Goal: Information Seeking & Learning: Check status

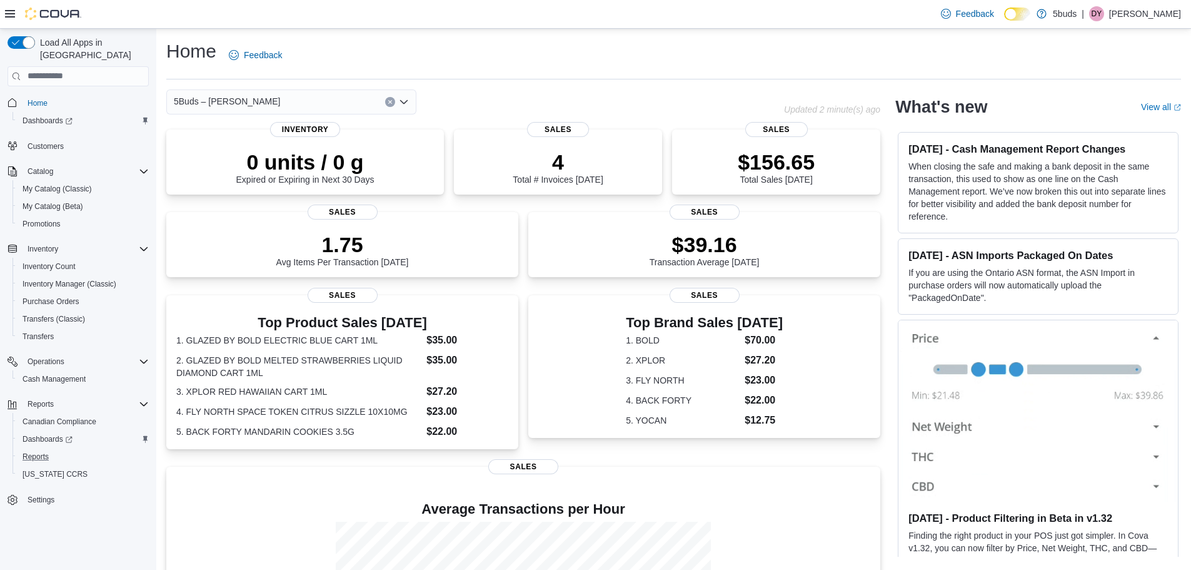
click at [50, 448] on button "Reports" at bounding box center [83, 457] width 141 height 18
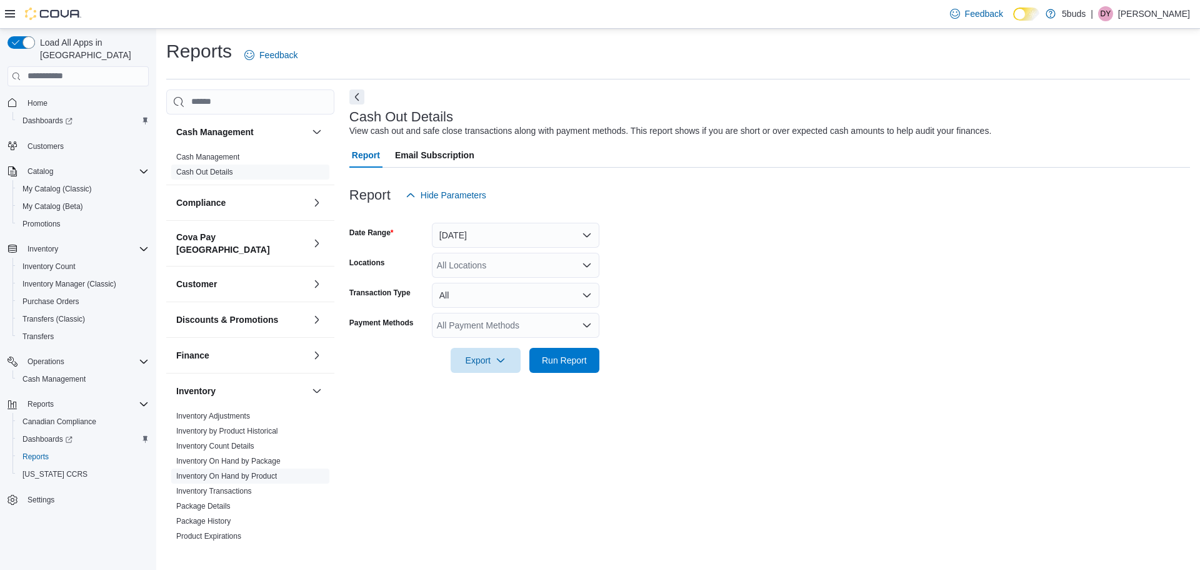
drag, startPoint x: 248, startPoint y: 468, endPoint x: 253, endPoint y: 462, distance: 7.1
click at [248, 471] on link "Inventory On Hand by Product" at bounding box center [226, 475] width 101 height 9
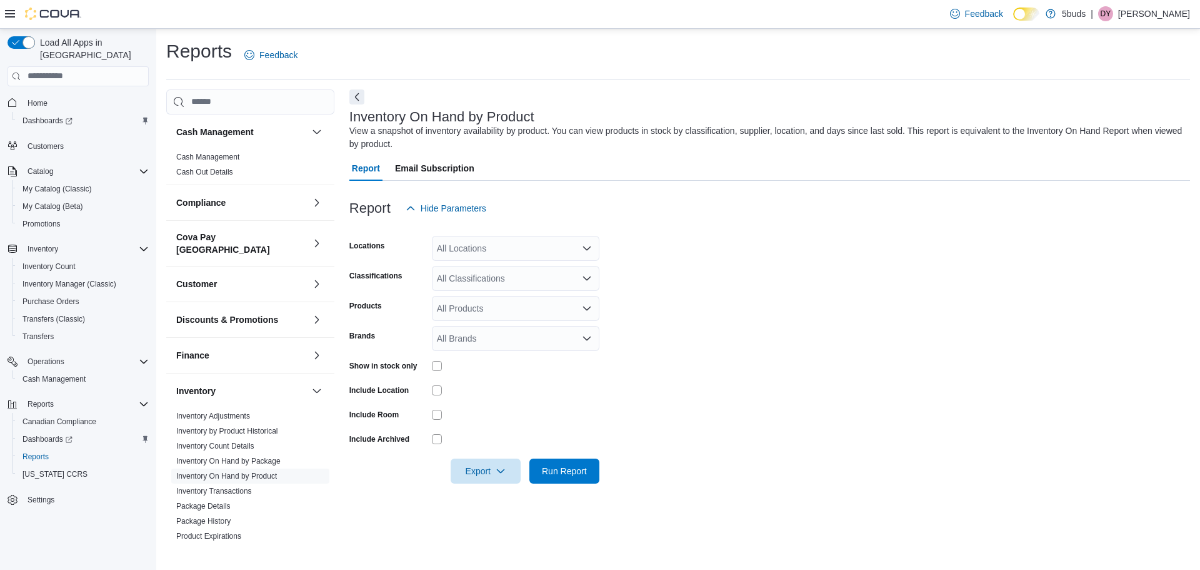
click at [483, 249] on div "All Locations" at bounding box center [516, 248] width 168 height 25
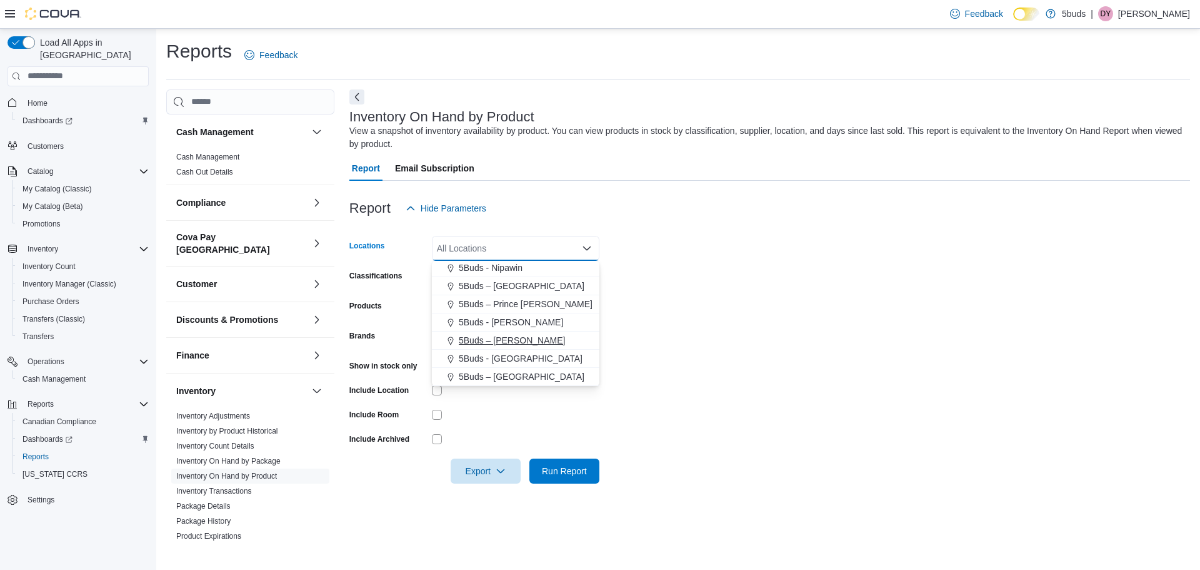
click at [527, 342] on div "5Buds – [PERSON_NAME]" at bounding box center [515, 340] width 153 height 13
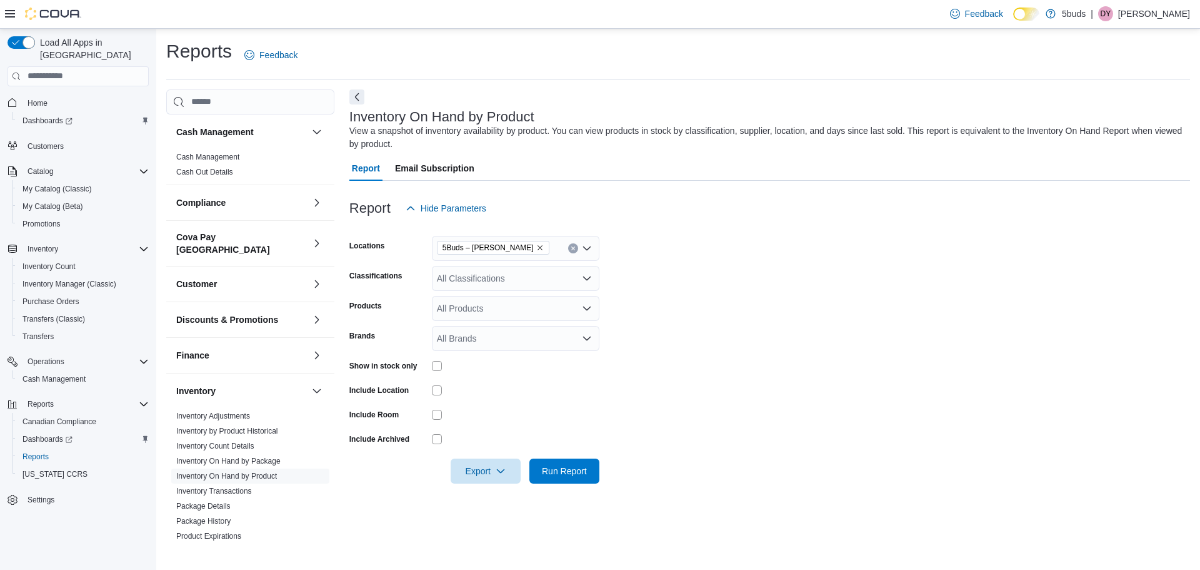
click at [718, 299] on form "Locations 5Buds – [PERSON_NAME] Classifications All Classifications Products Al…" at bounding box center [769, 352] width 841 height 263
click at [466, 270] on div "All Classifications" at bounding box center [516, 278] width 168 height 25
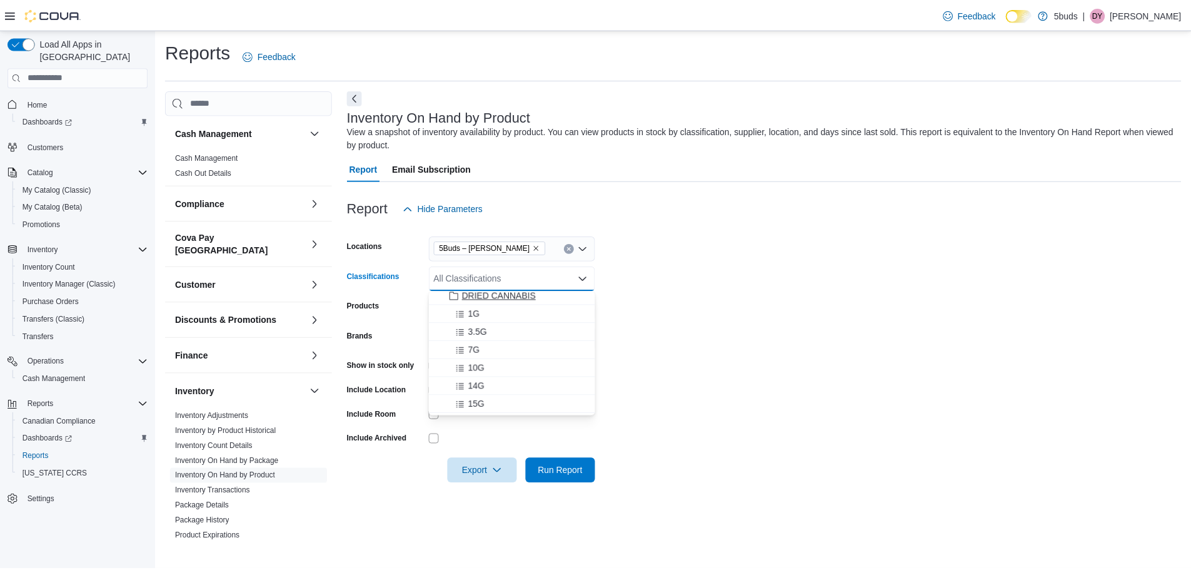
scroll to position [63, 0]
click at [545, 359] on div "14G" at bounding box center [515, 364] width 153 height 13
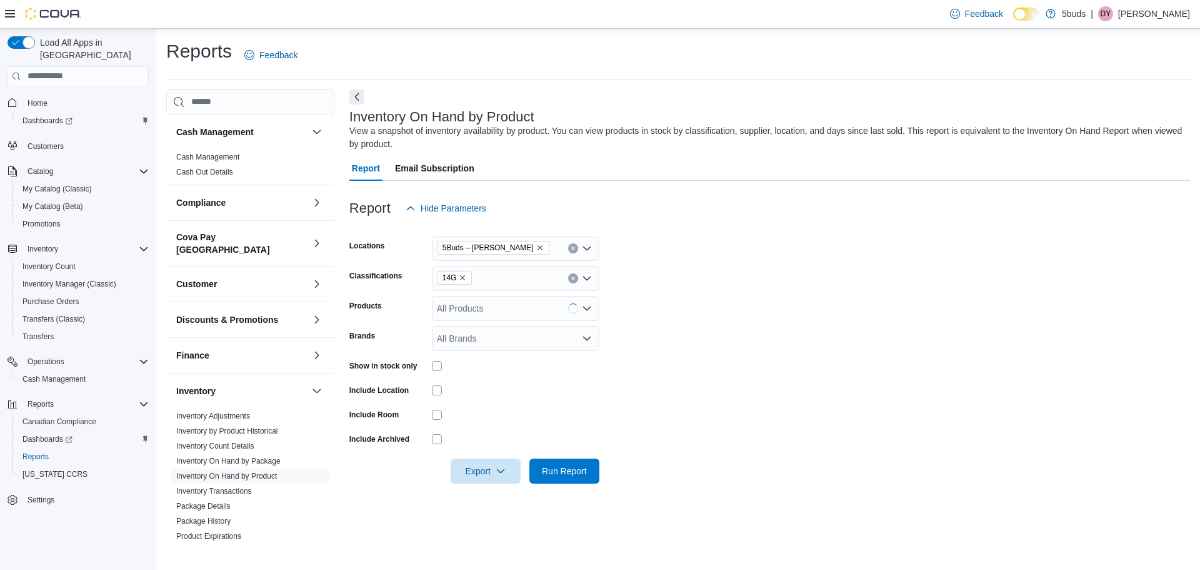
click at [585, 456] on div at bounding box center [769, 453] width 841 height 10
click at [587, 464] on span "Run Report" at bounding box center [564, 470] width 55 height 25
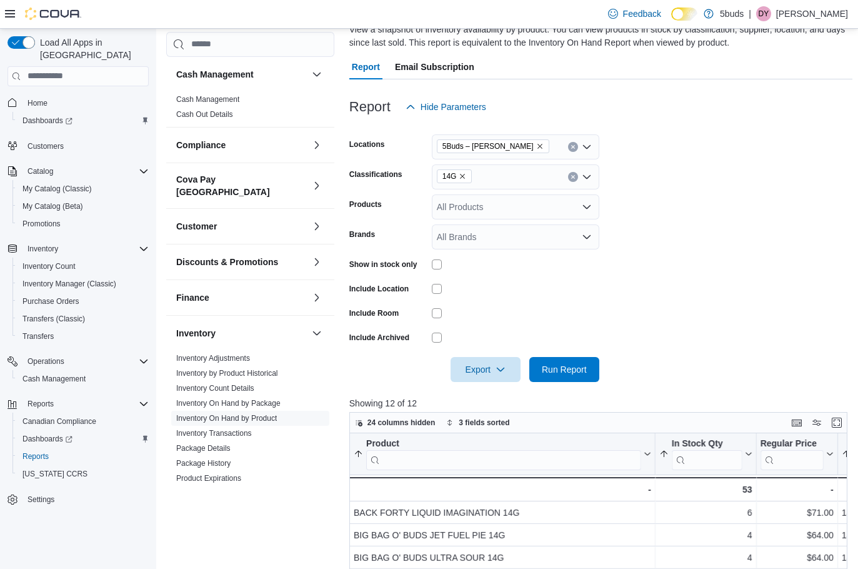
scroll to position [96, 0]
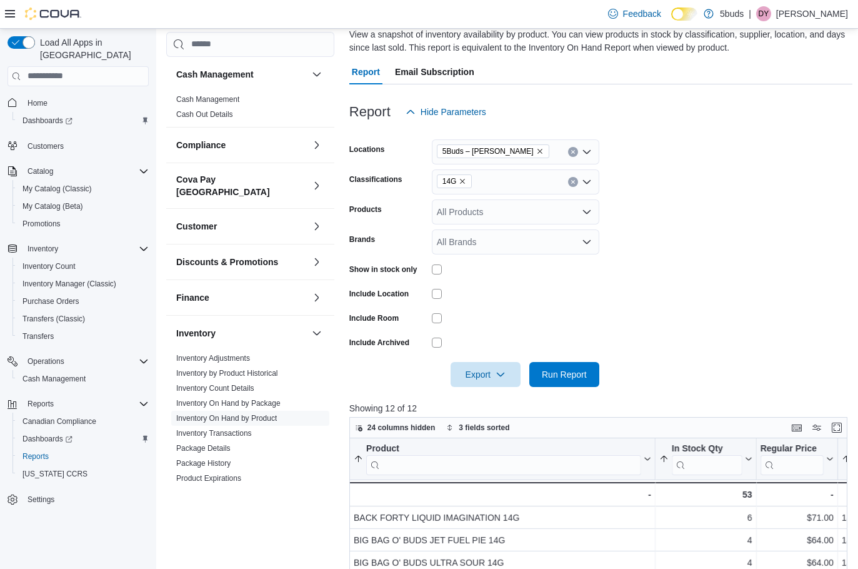
click at [461, 180] on icon "Remove 14G from selection in this group" at bounding box center [463, 181] width 5 height 5
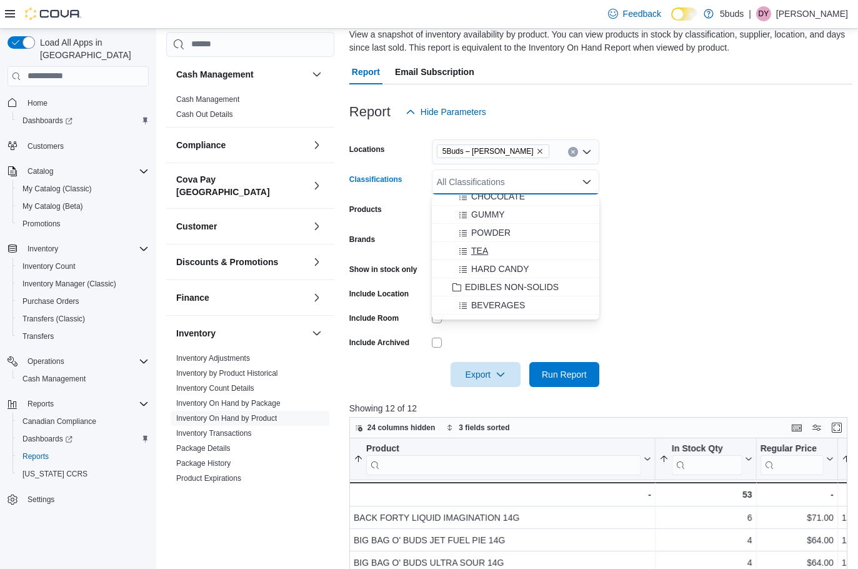
scroll to position [500, 0]
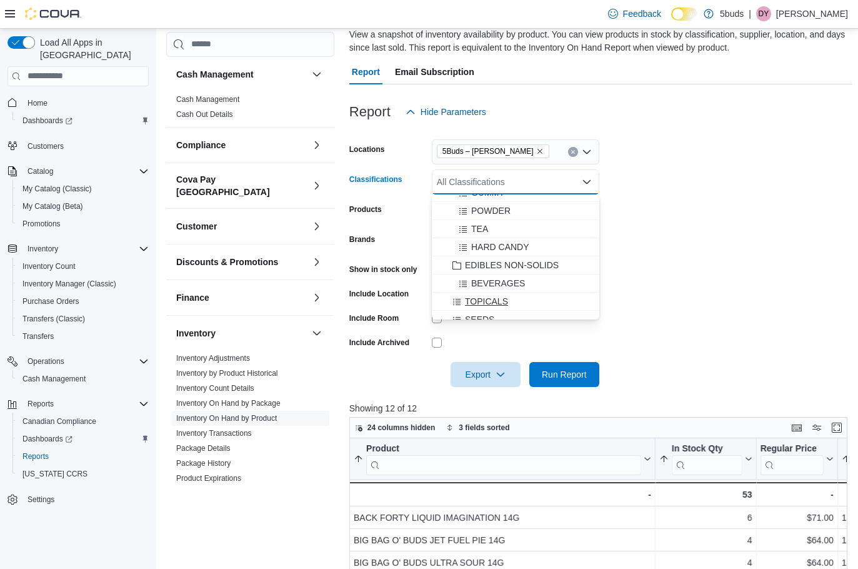
click at [550, 296] on div "TOPICALS" at bounding box center [515, 301] width 153 height 13
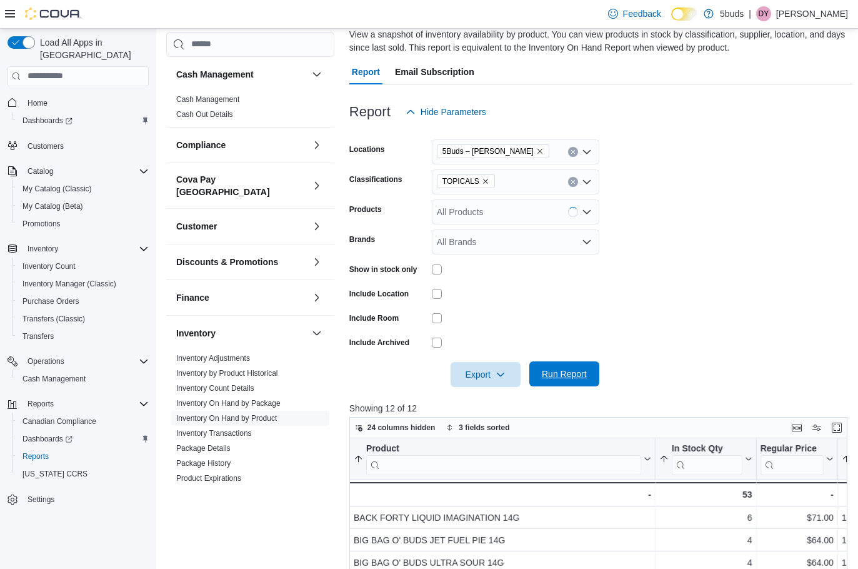
click at [571, 383] on span "Run Report" at bounding box center [564, 373] width 55 height 25
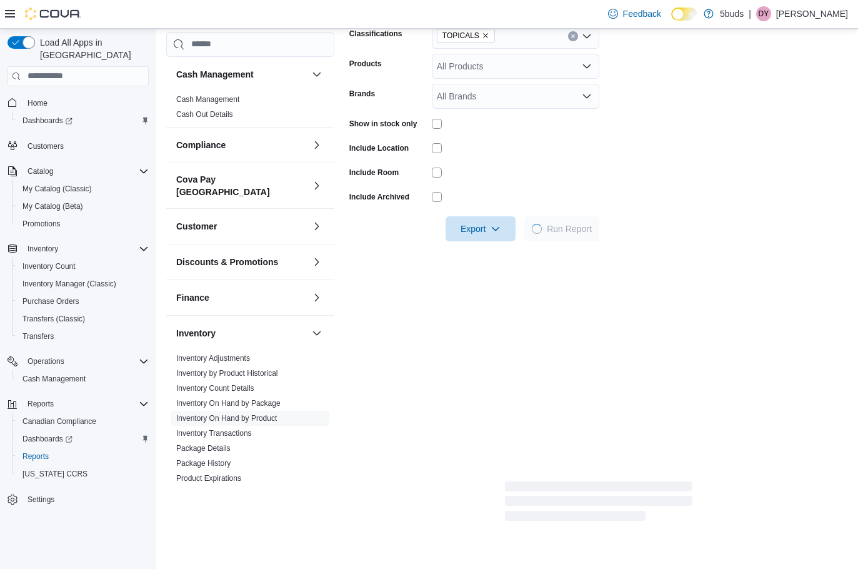
scroll to position [346, 0]
